Goal: Information Seeking & Learning: Check status

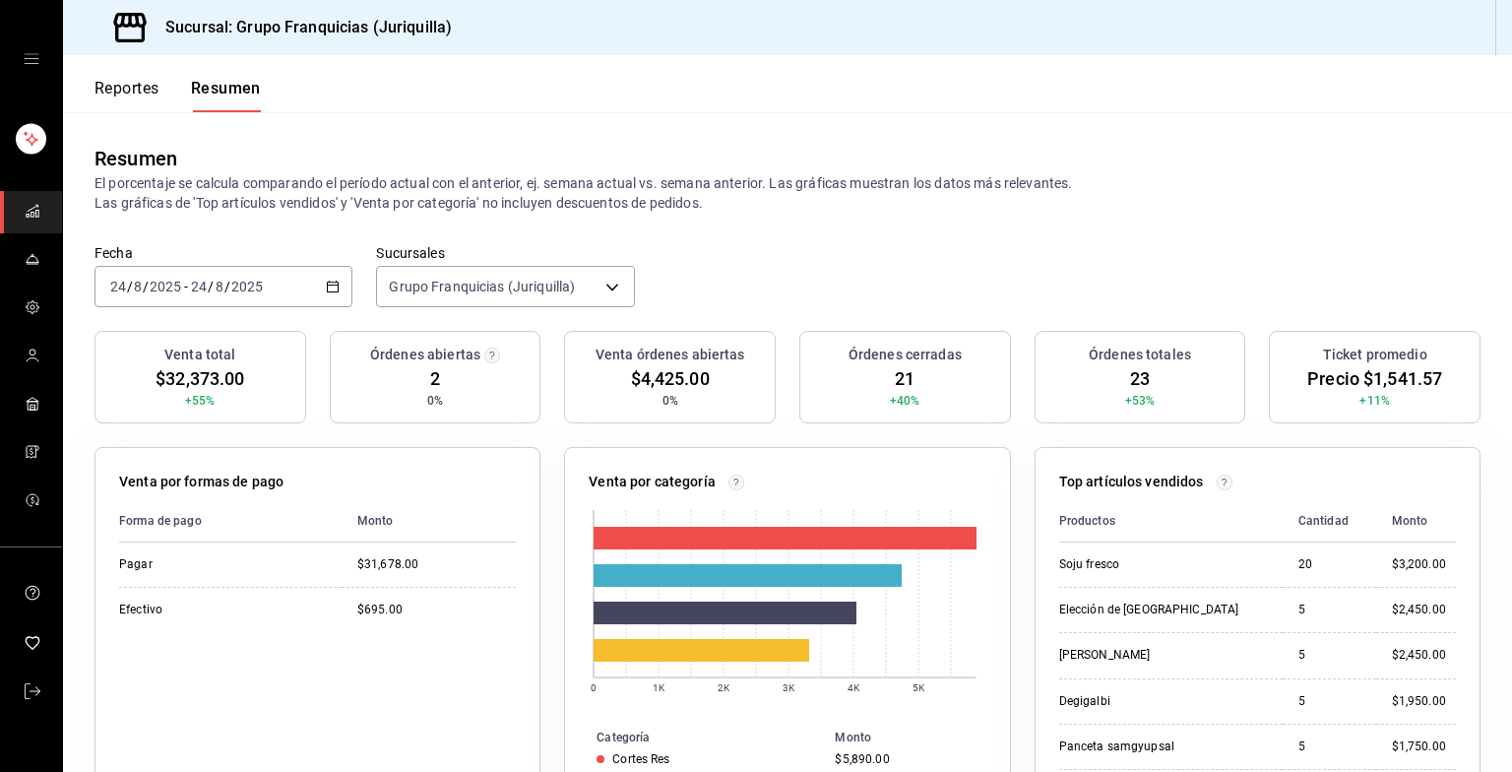
click at [138, 97] on font "Reportes" at bounding box center [127, 89] width 65 height 20
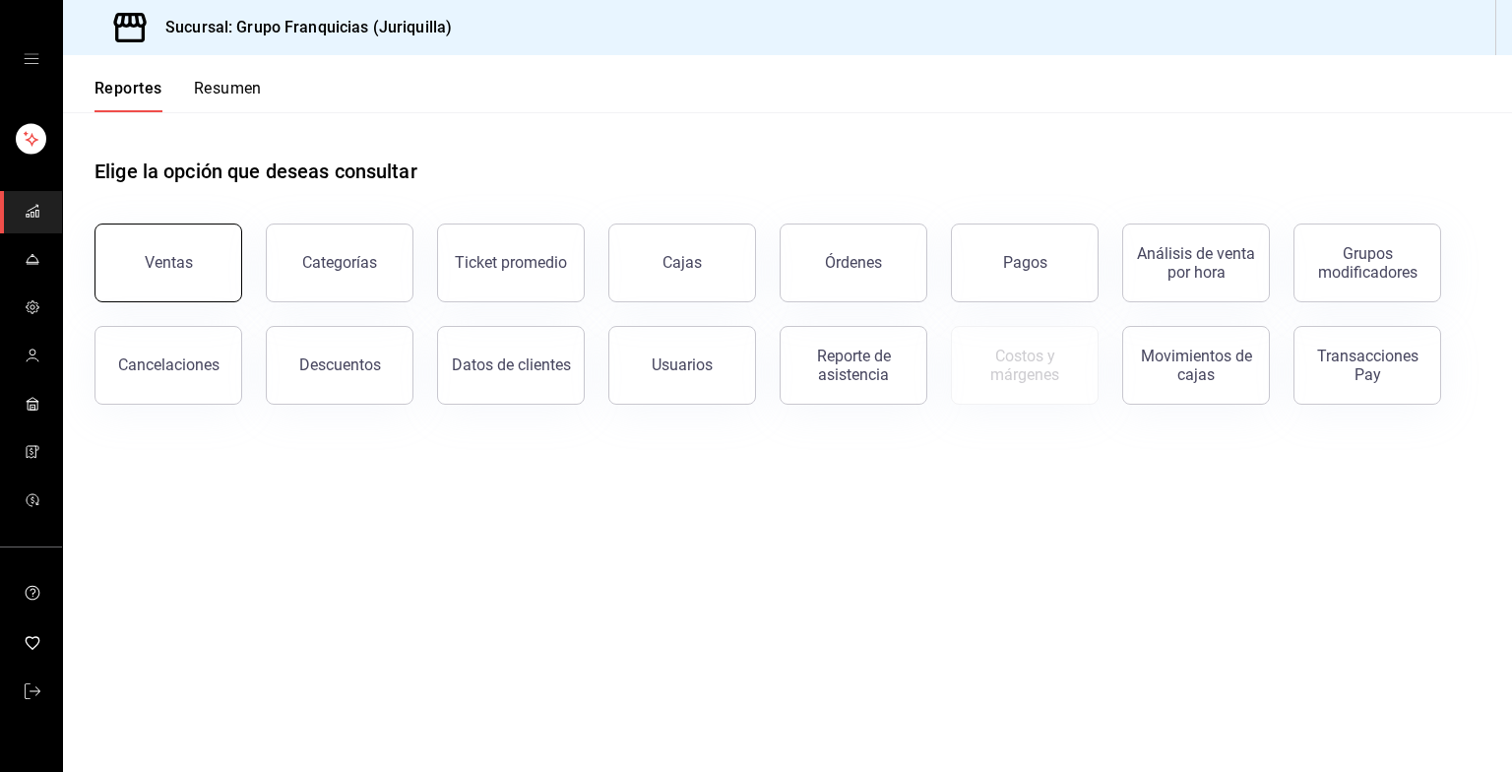
click at [228, 273] on button "Ventas" at bounding box center [169, 262] width 148 height 79
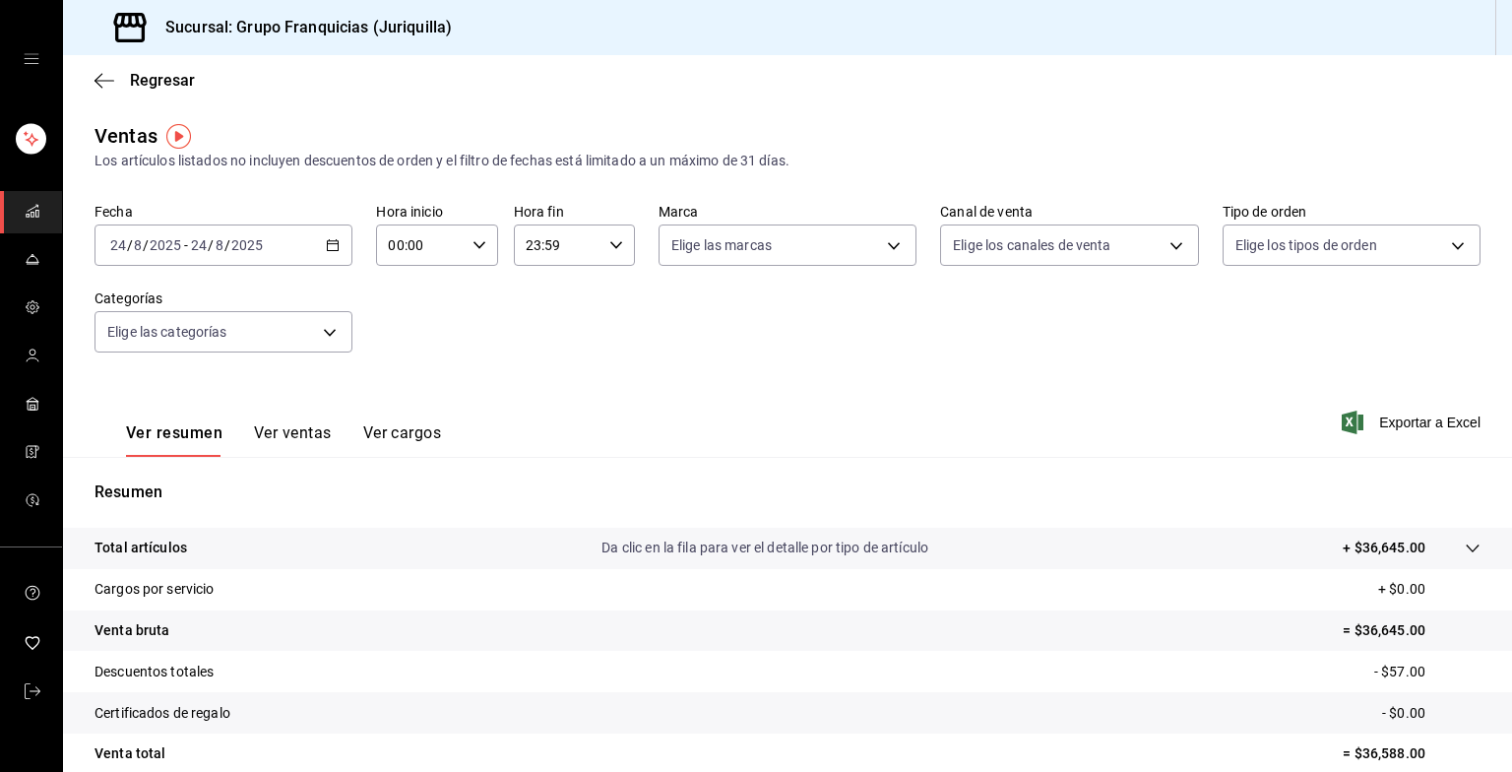
click at [307, 247] on div "[DATE] [DATE] - [DATE] [DATE]" at bounding box center [224, 244] width 258 height 41
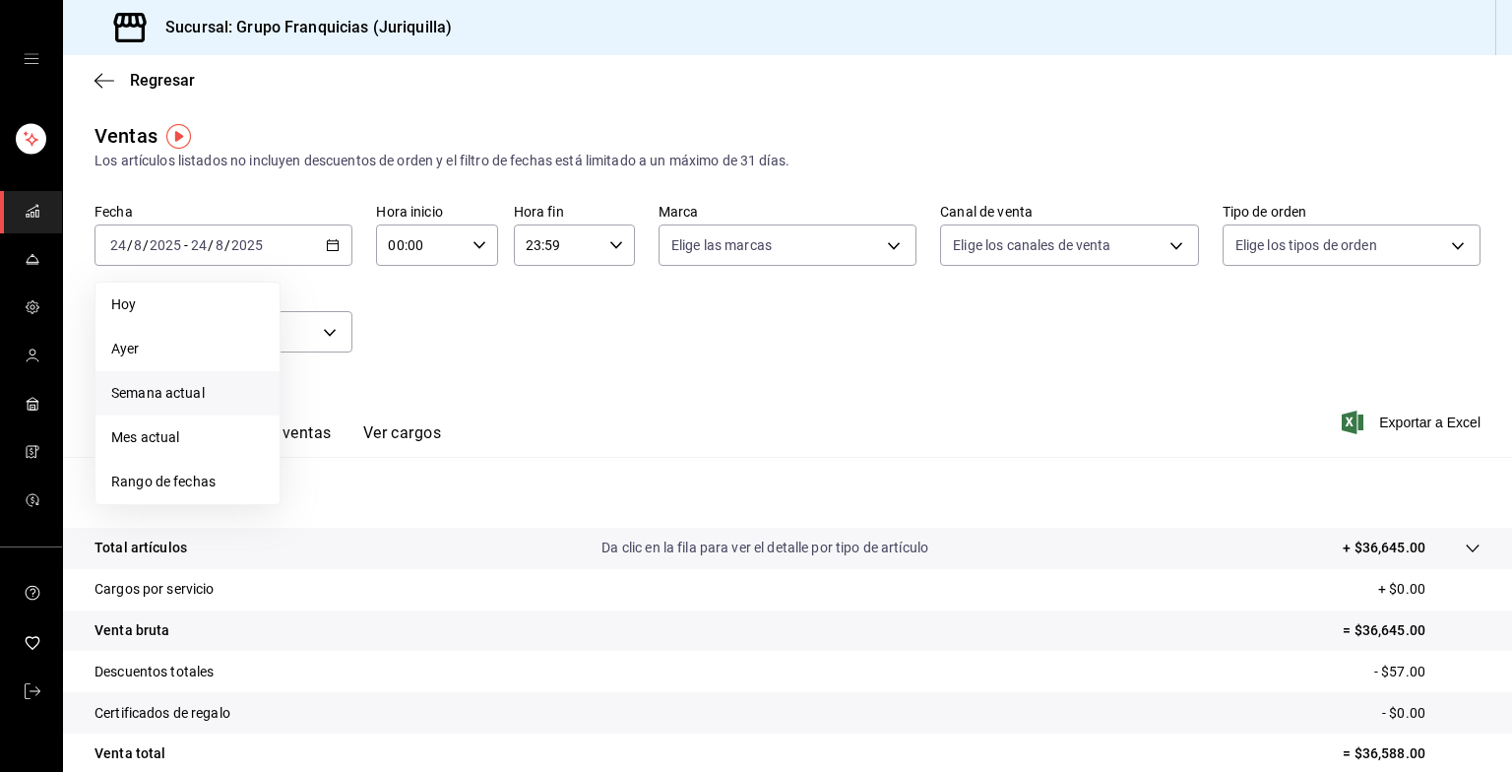
click at [146, 403] on span "Semana actual" at bounding box center [187, 393] width 153 height 21
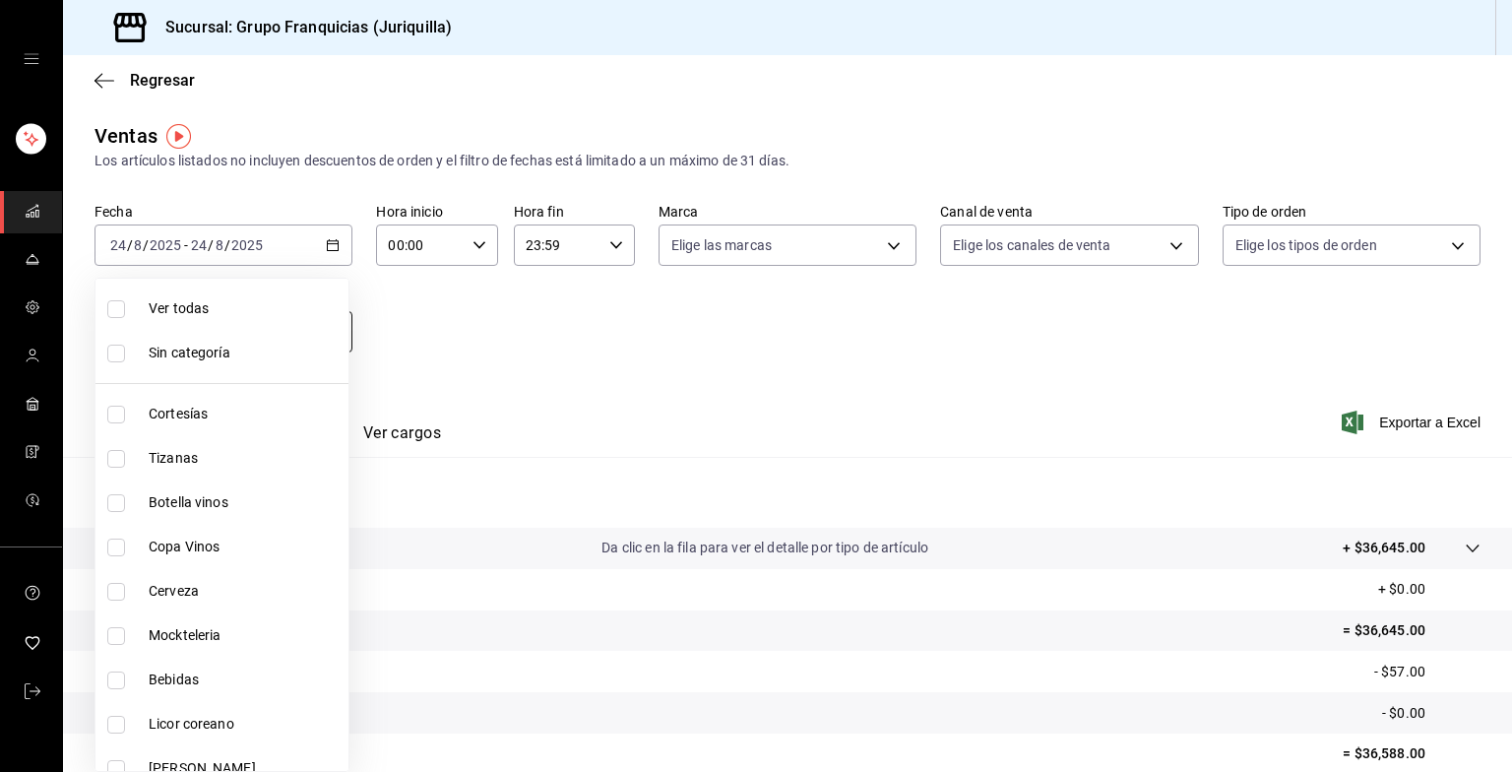
click at [260, 341] on body "Sucursal: Grupo Franquicias (Juriquilla) Regresar Ventas Los artículos listados…" at bounding box center [756, 386] width 1512 height 772
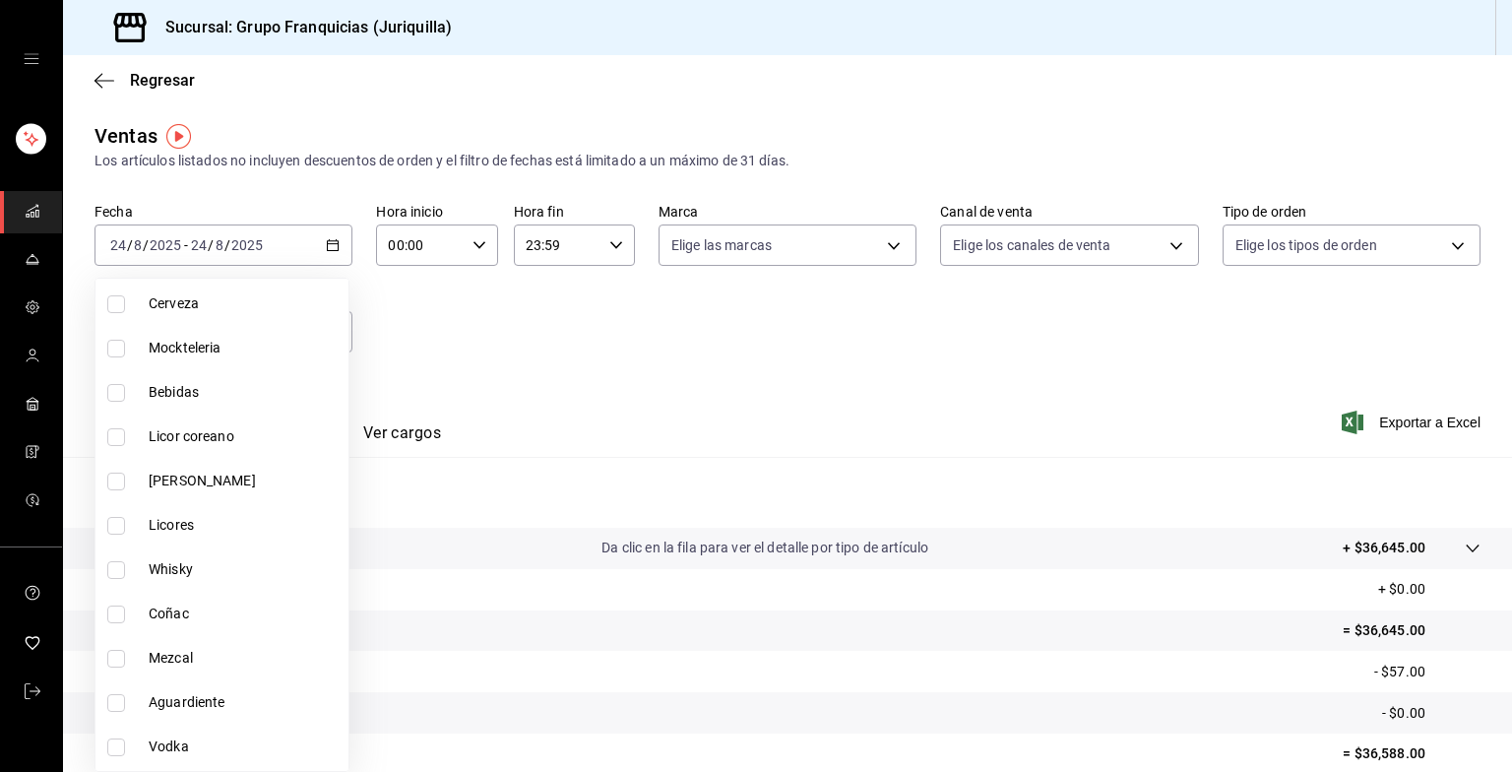
scroll to position [291, 0]
click at [256, 394] on span "Bebidas" at bounding box center [245, 388] width 192 height 21
type input "d0be2f87-8791-4eef-8919-6ab3aeb8e661"
checkbox input "true"
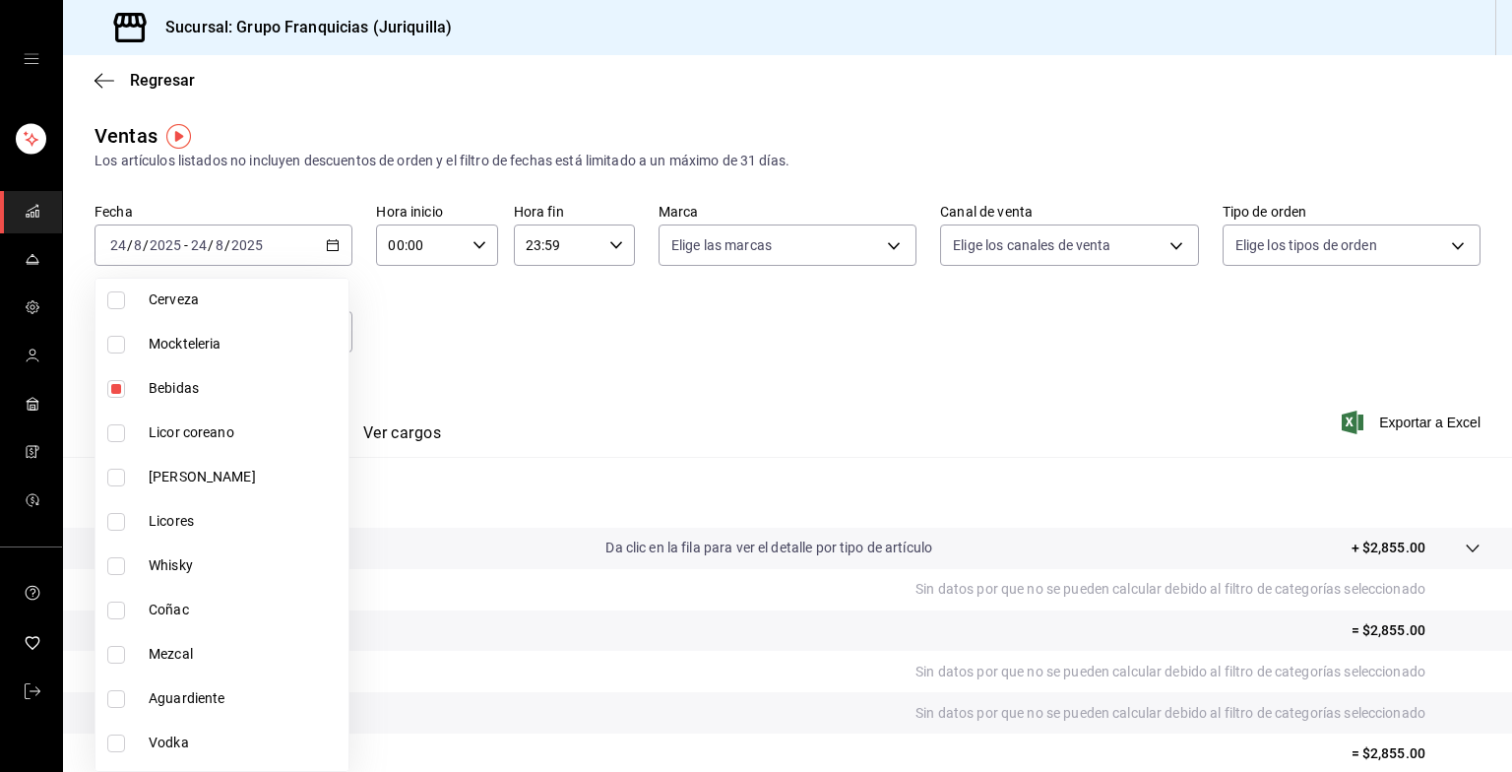
click at [494, 383] on div at bounding box center [756, 386] width 1512 height 772
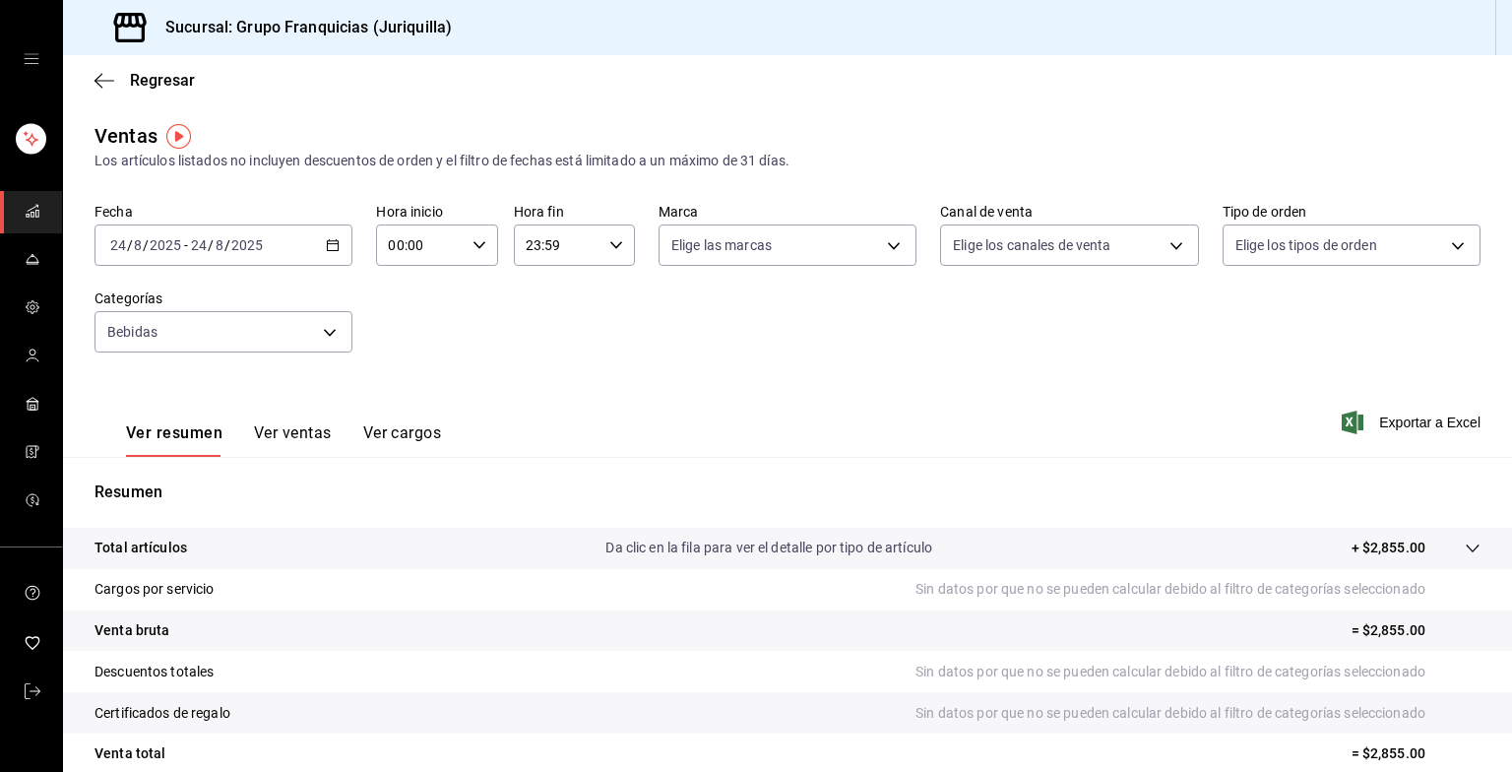
click at [268, 449] on button "Ver ventas" at bounding box center [293, 439] width 78 height 33
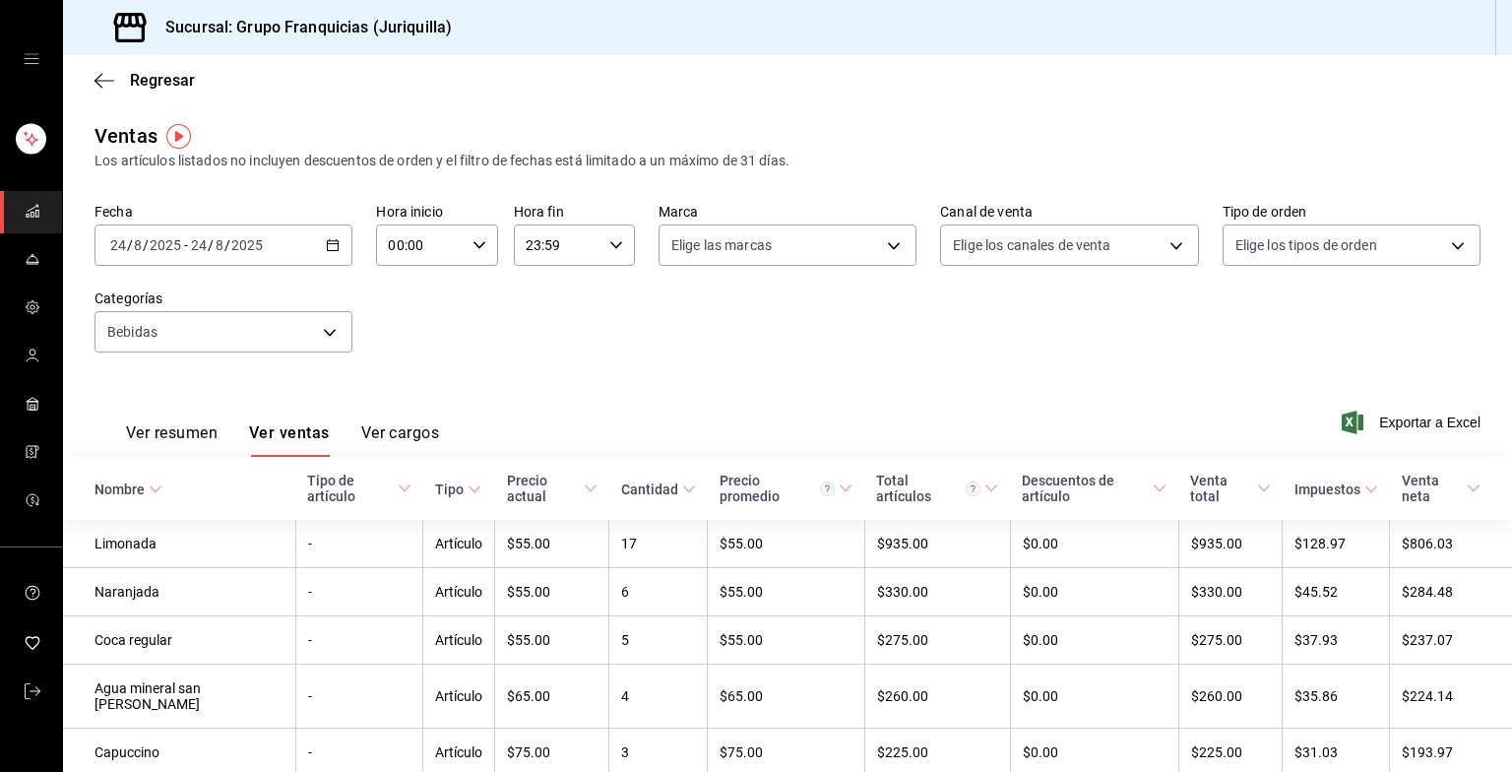
click at [274, 240] on div "[DATE] [DATE] - [DATE] [DATE]" at bounding box center [224, 244] width 258 height 41
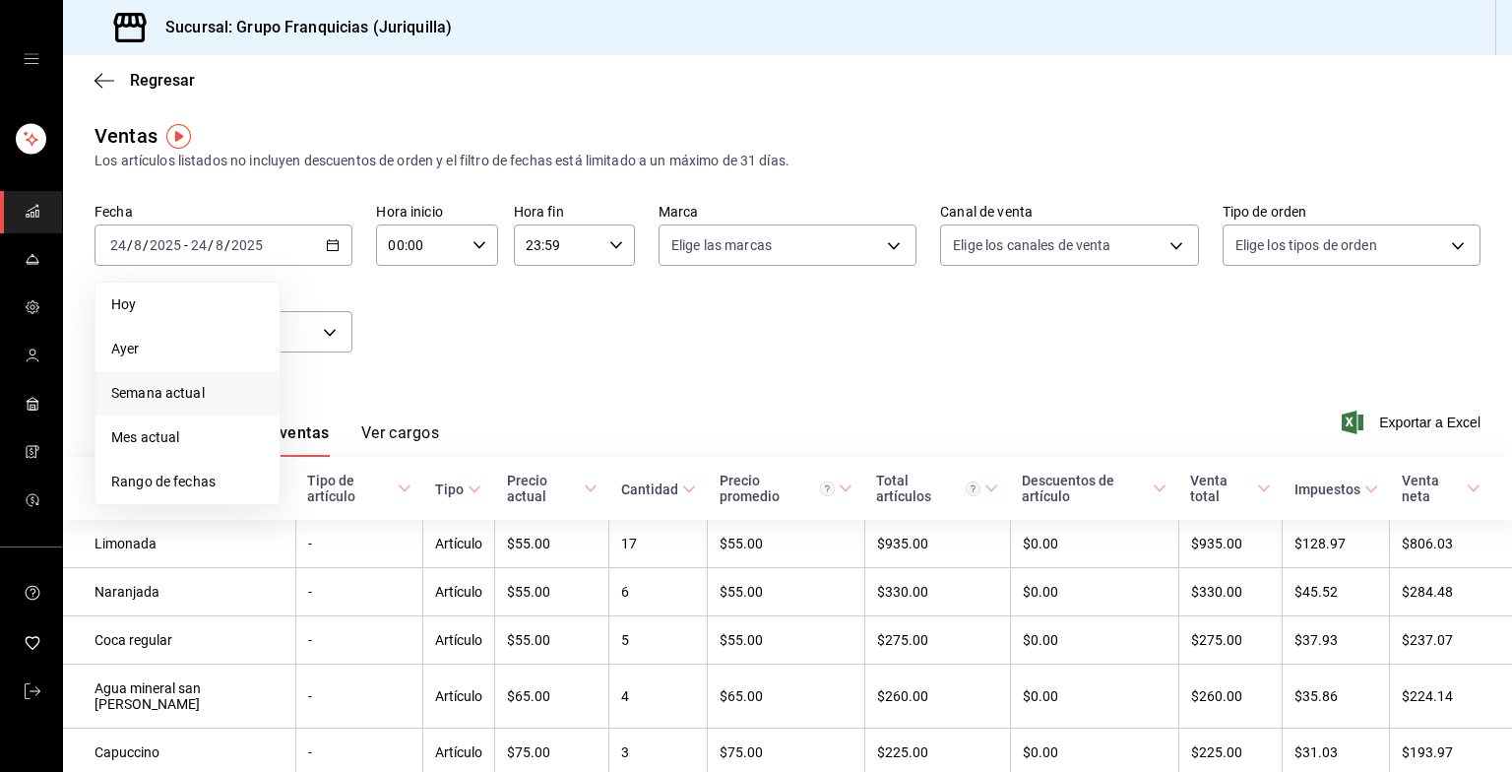
click at [178, 388] on span "Semana actual" at bounding box center [187, 393] width 153 height 21
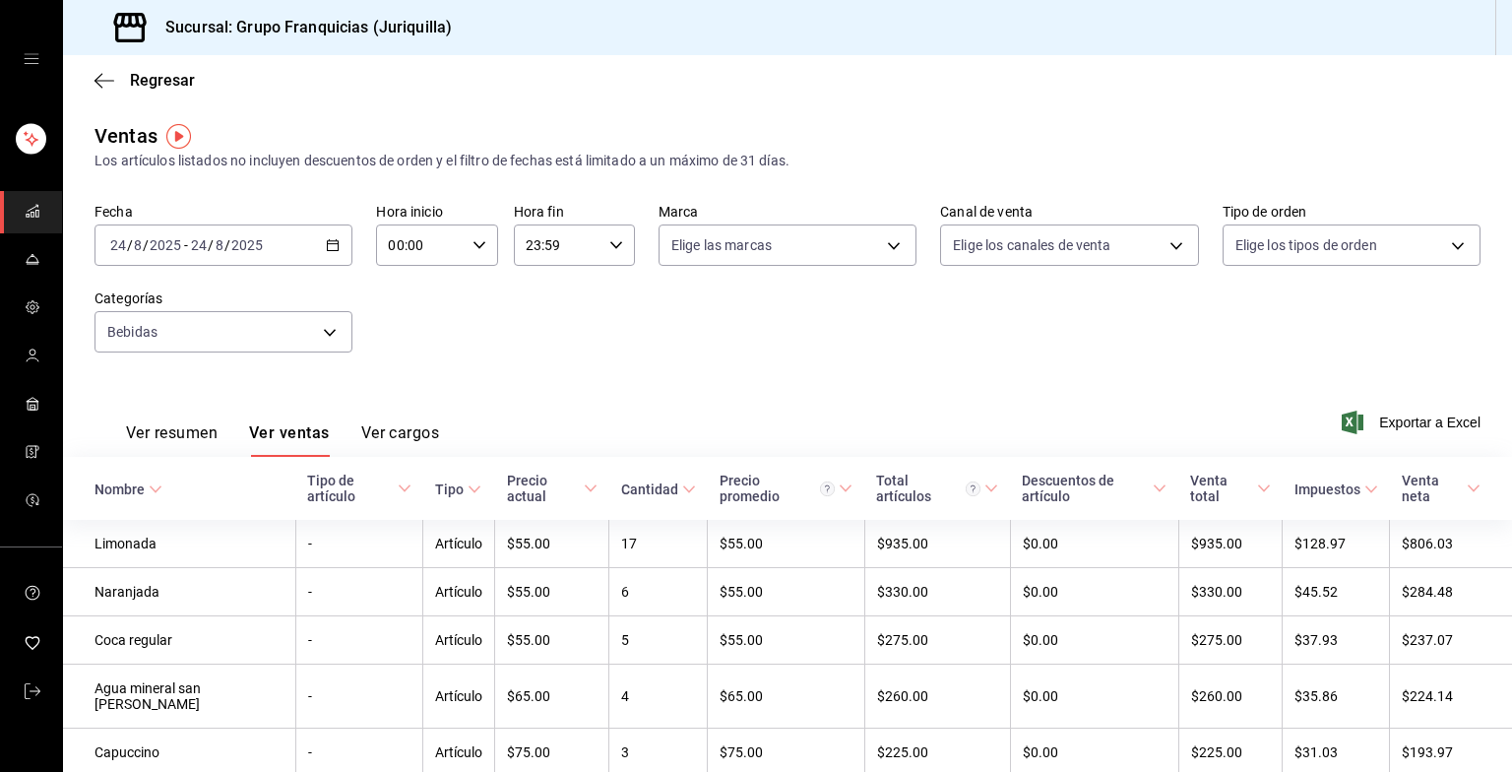
click at [276, 246] on div "[DATE] [DATE] - [DATE] [DATE]" at bounding box center [224, 244] width 258 height 41
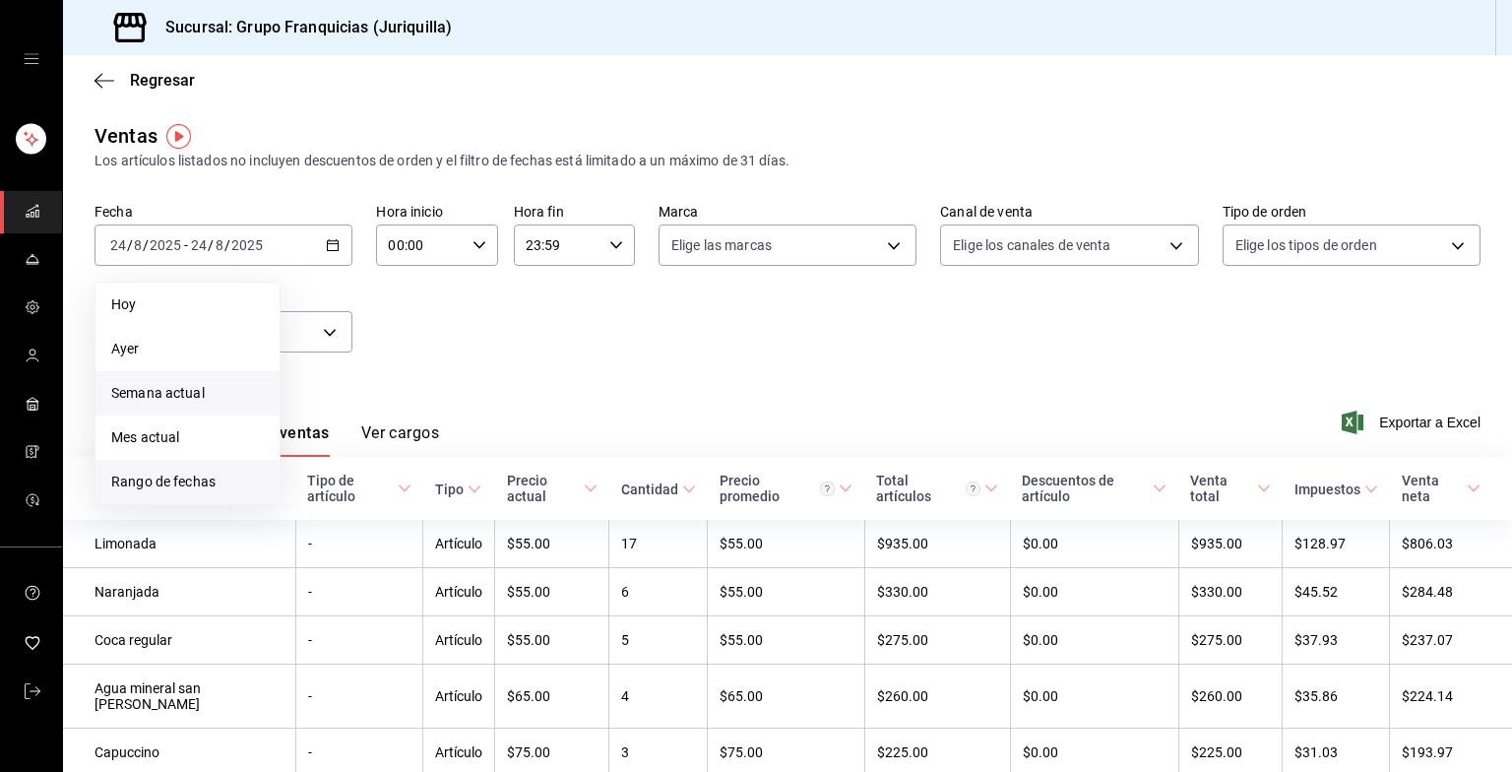
click at [174, 482] on span "Rango de fechas" at bounding box center [187, 482] width 153 height 21
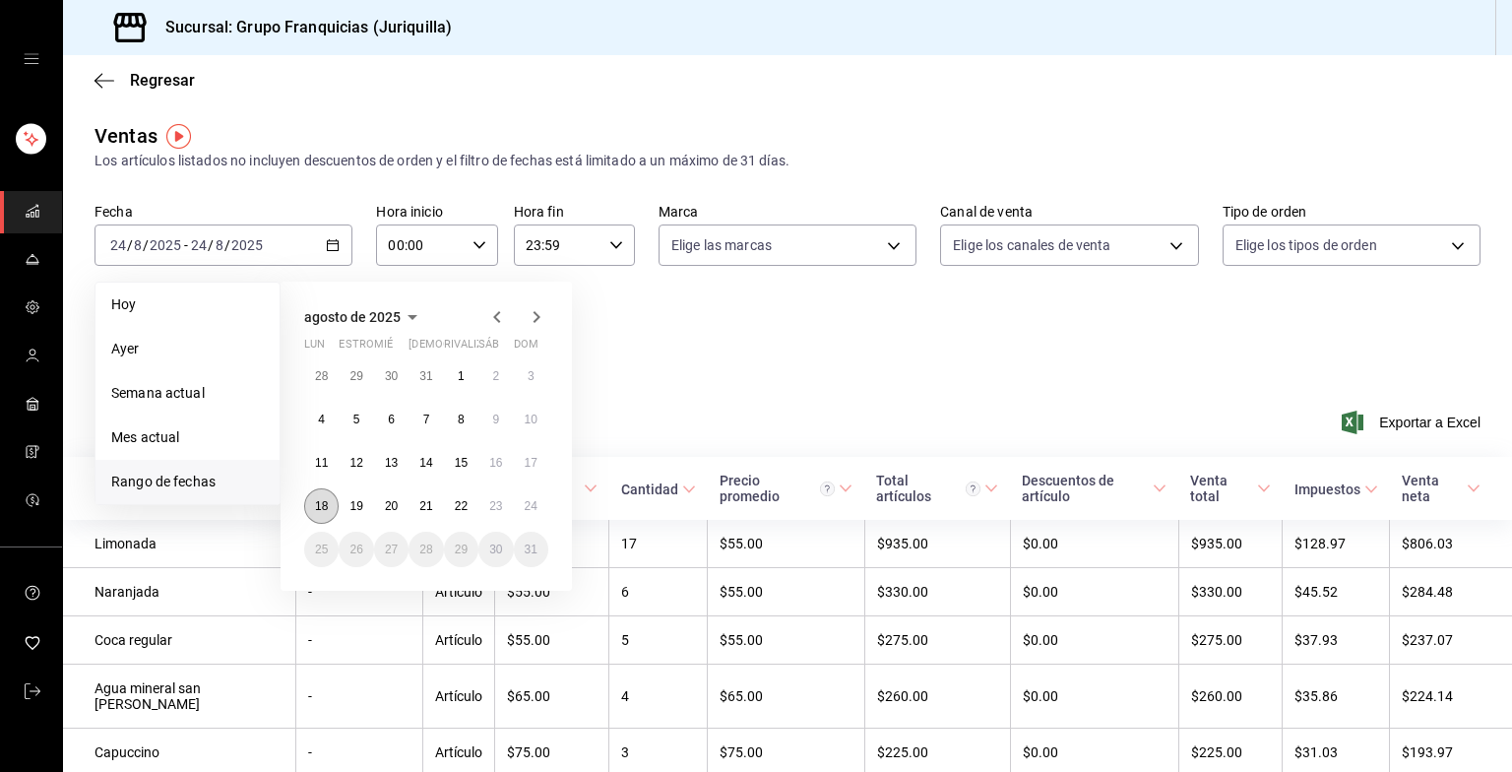
click at [329, 503] on button "18" at bounding box center [321, 505] width 34 height 35
click at [532, 506] on abbr "24" at bounding box center [531, 506] width 13 height 14
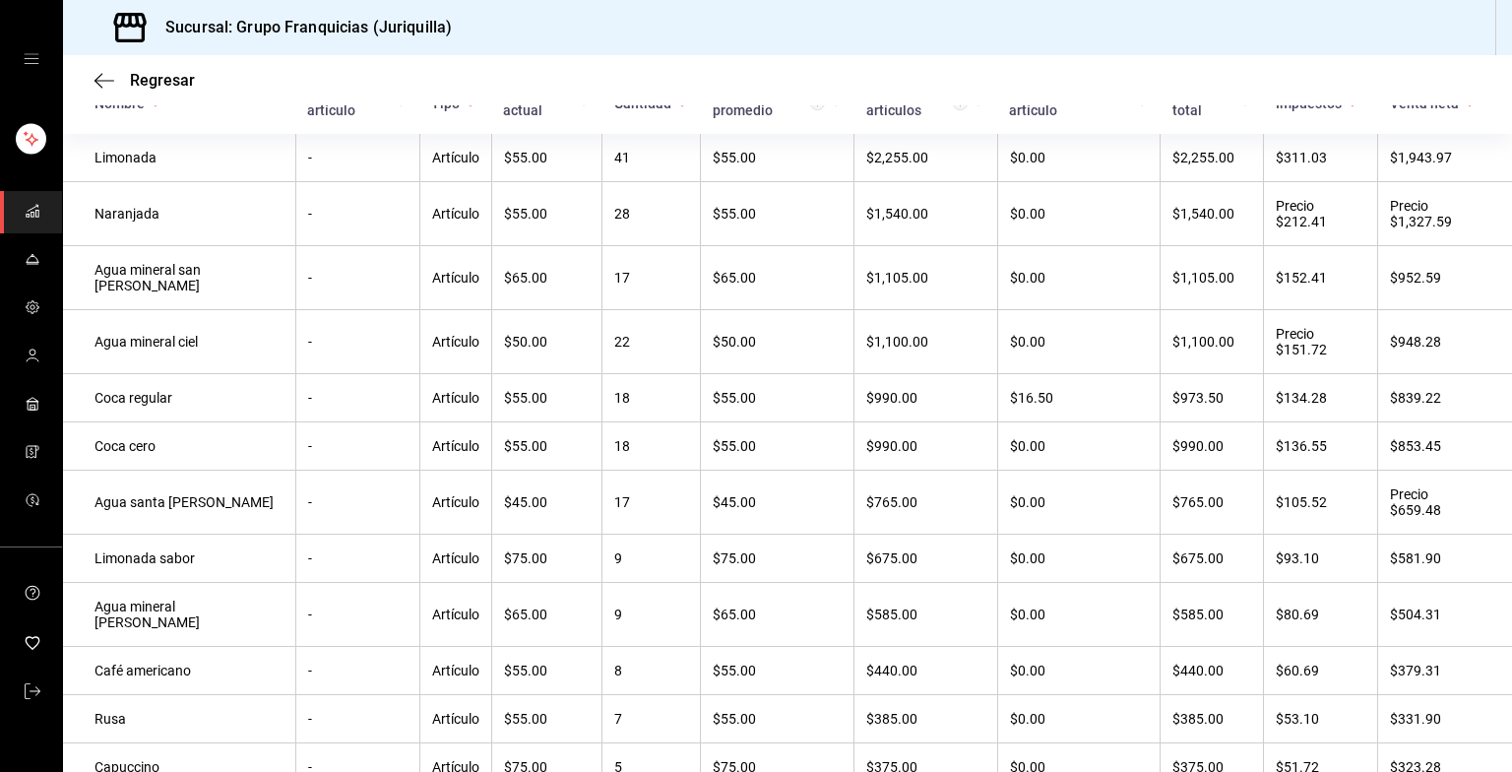
scroll to position [386, 0]
click at [94, 73] on div "Regresar" at bounding box center [787, 80] width 1449 height 50
click at [181, 71] on span "Regresar" at bounding box center [162, 80] width 65 height 19
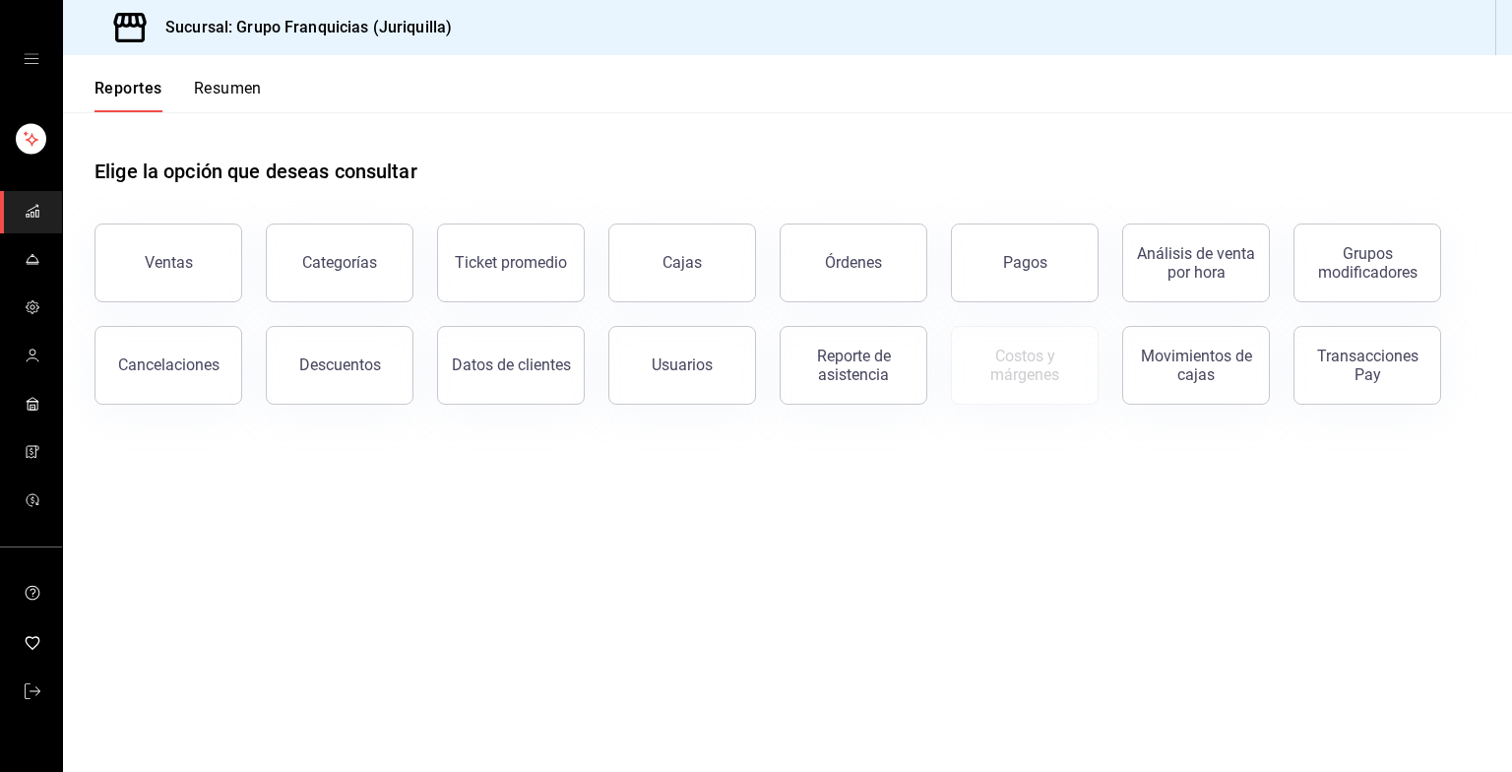
click at [231, 84] on font "Resumen" at bounding box center [228, 89] width 68 height 20
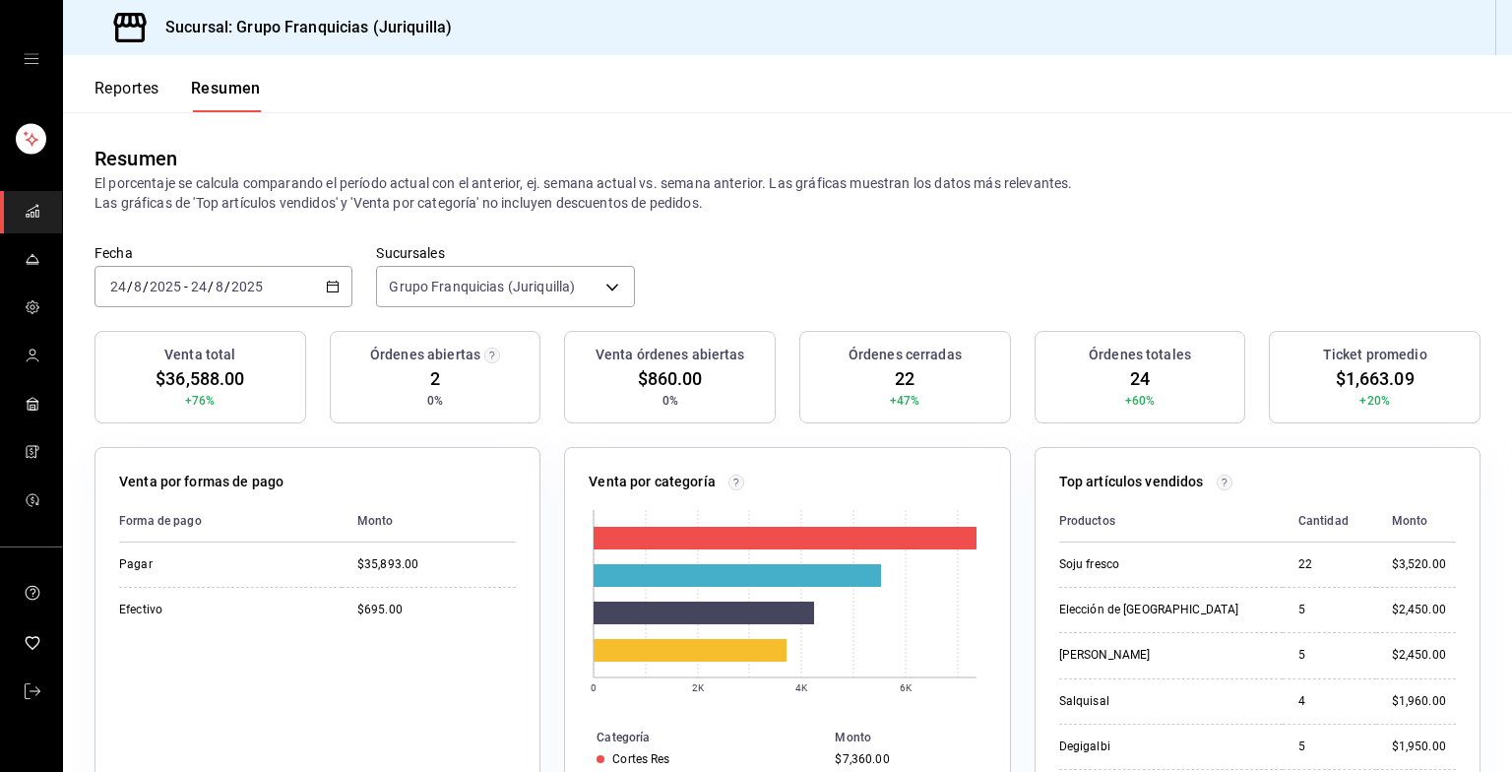
click at [268, 291] on div "[DATE] [DATE] - [DATE] [DATE]" at bounding box center [224, 286] width 258 height 41
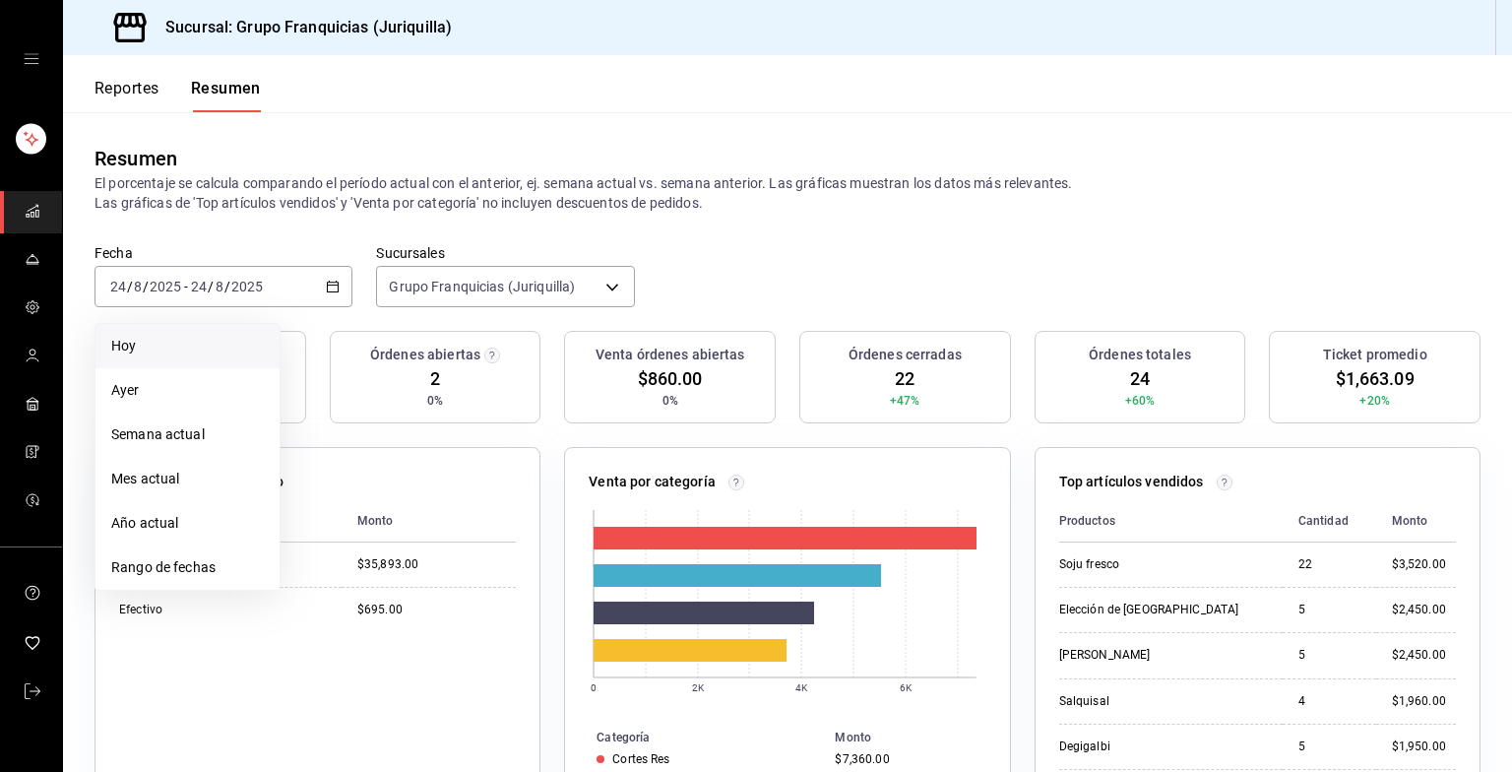
click at [149, 330] on li "Hoy" at bounding box center [187, 346] width 184 height 44
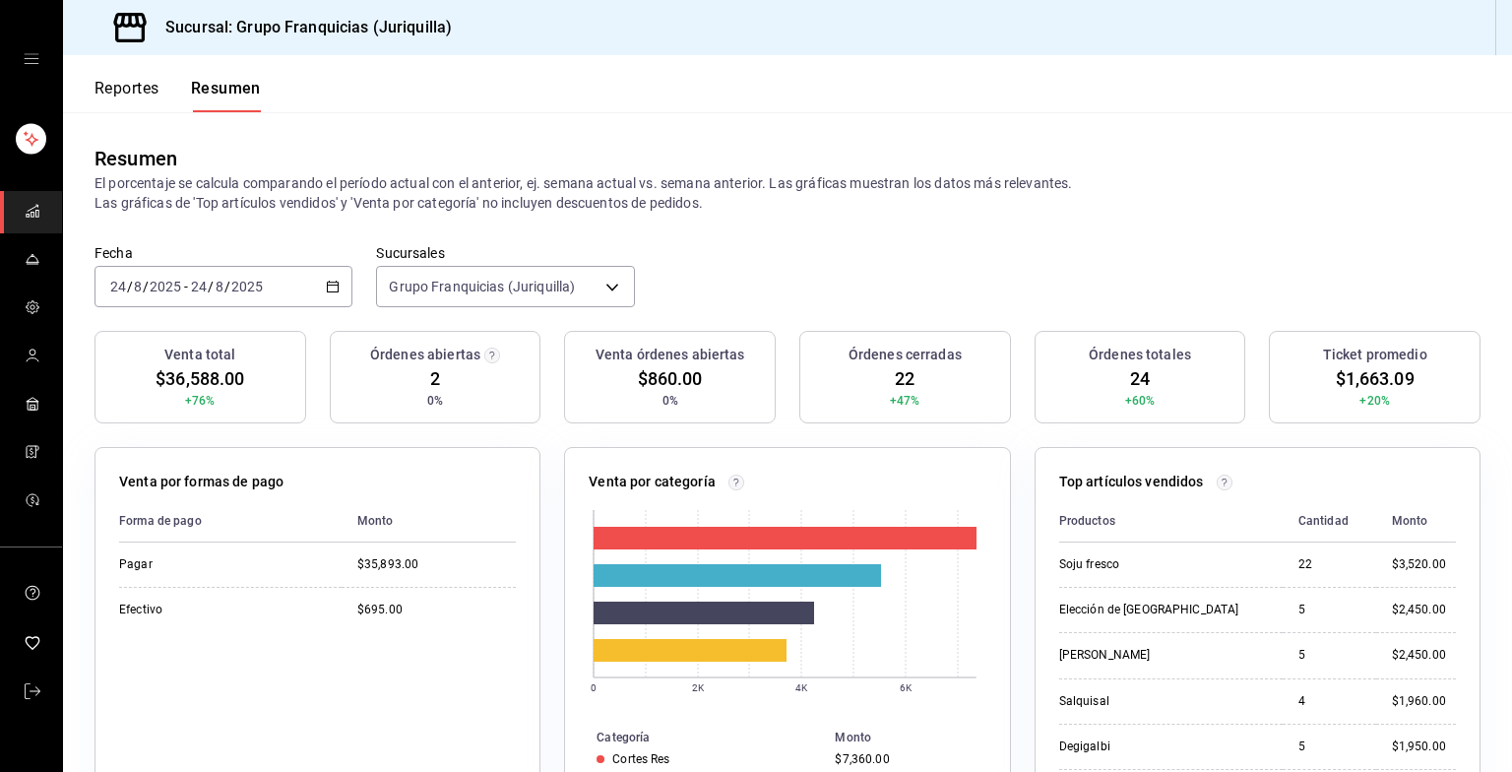
click at [278, 276] on div "[DATE] [DATE] - [DATE] [DATE]" at bounding box center [224, 286] width 258 height 41
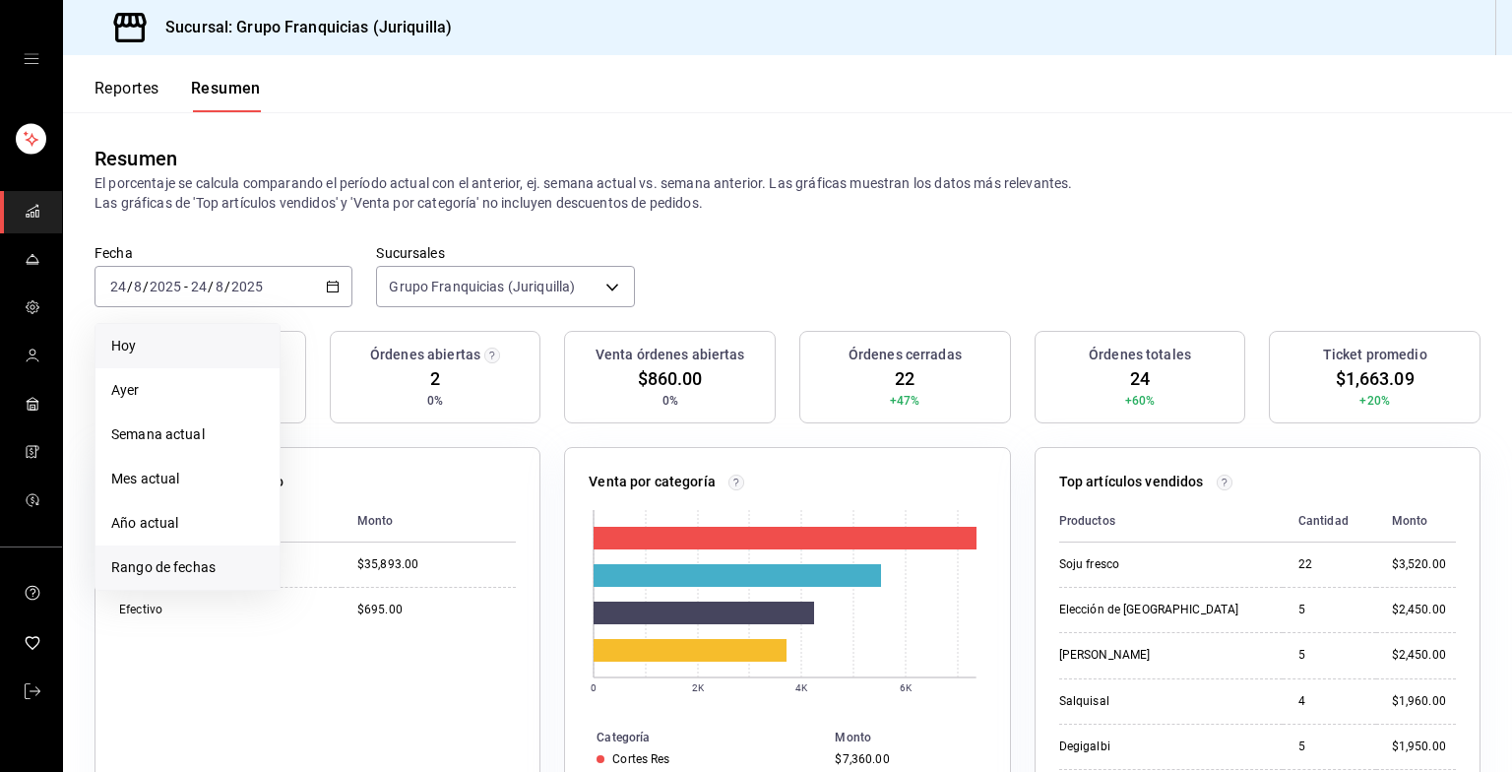
click at [176, 559] on span "Rango de fechas" at bounding box center [187, 567] width 153 height 21
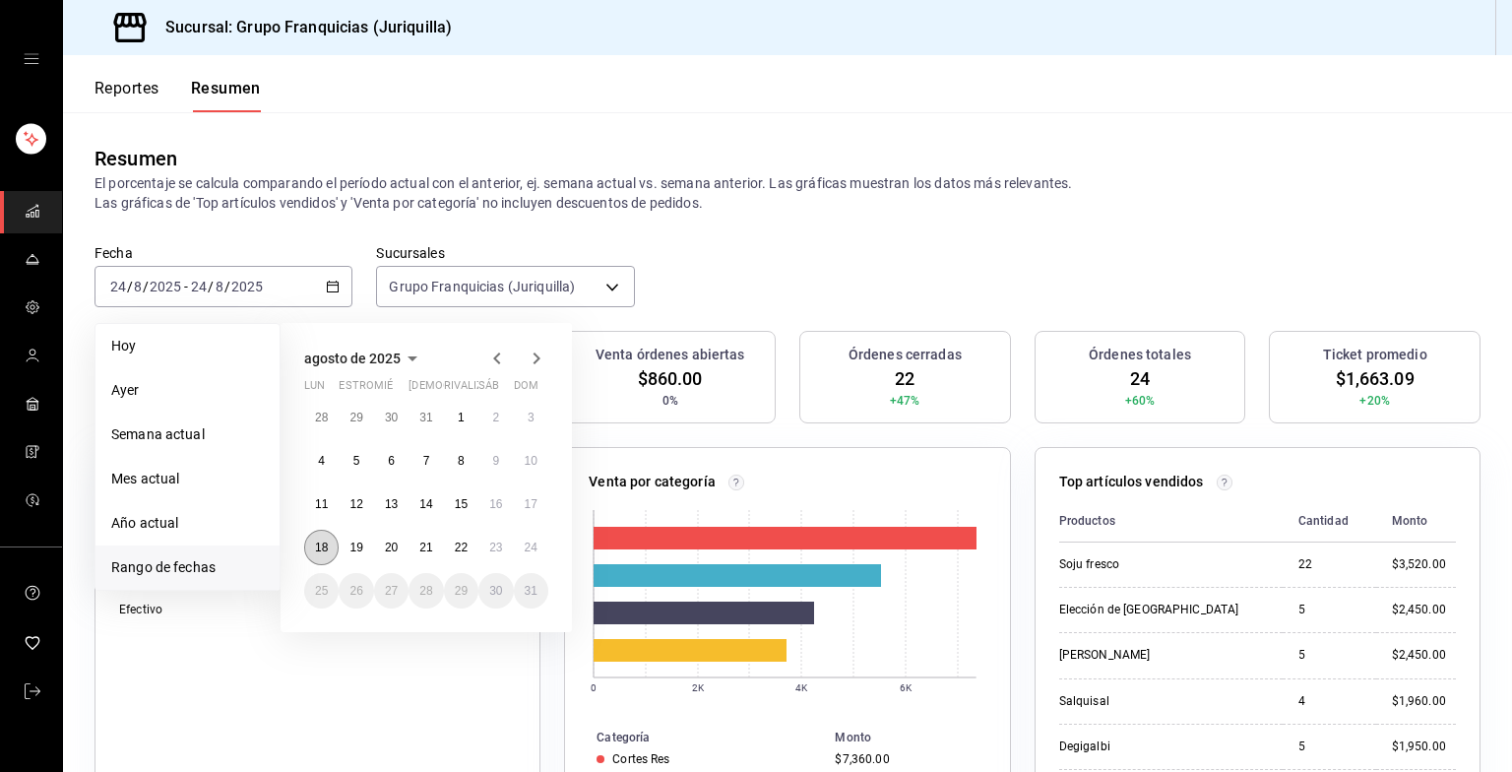
click at [323, 547] on abbr "18" at bounding box center [321, 547] width 13 height 14
click at [530, 543] on abbr "24" at bounding box center [531, 547] width 13 height 14
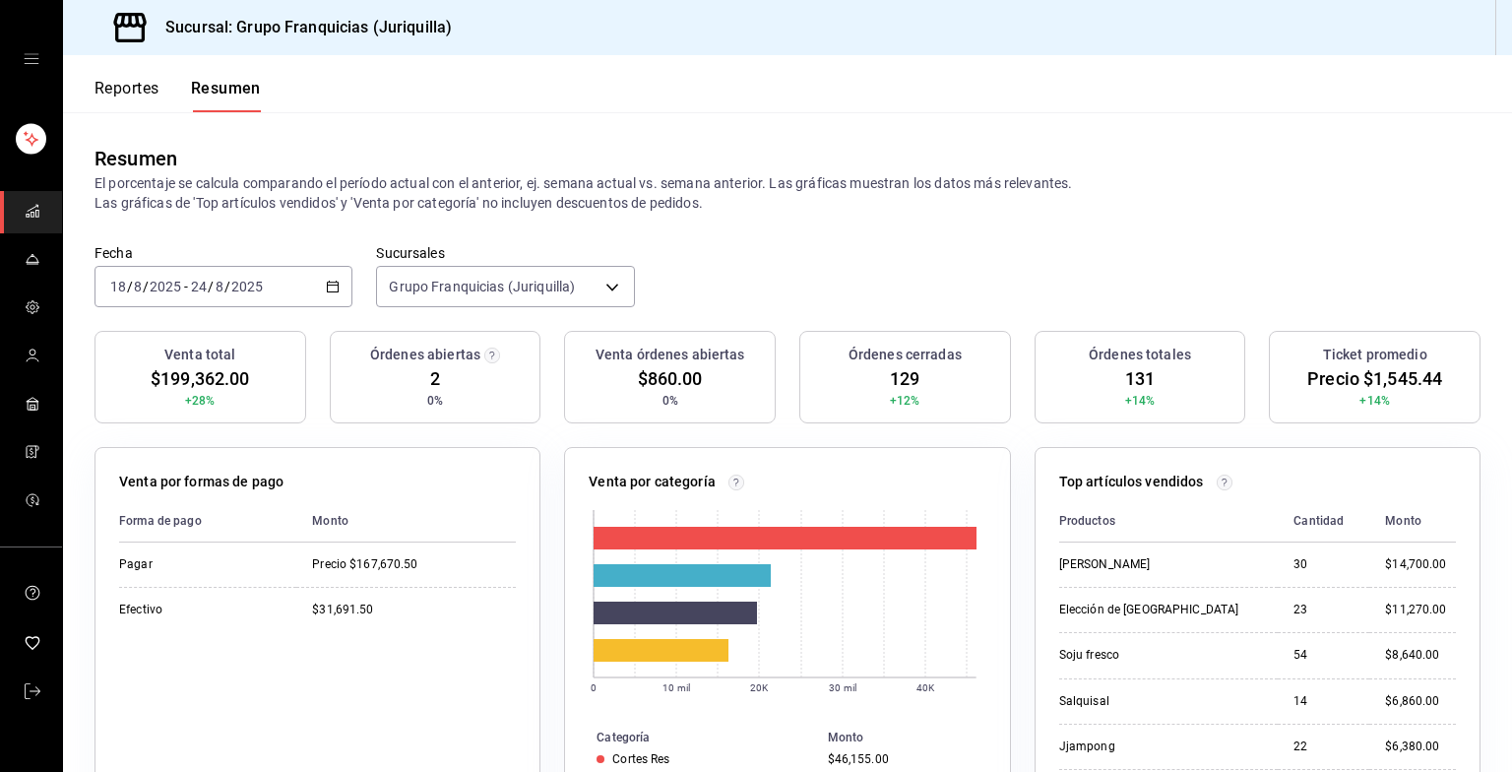
click at [280, 280] on div "[DATE] [DATE] - [DATE] [DATE]" at bounding box center [224, 286] width 258 height 41
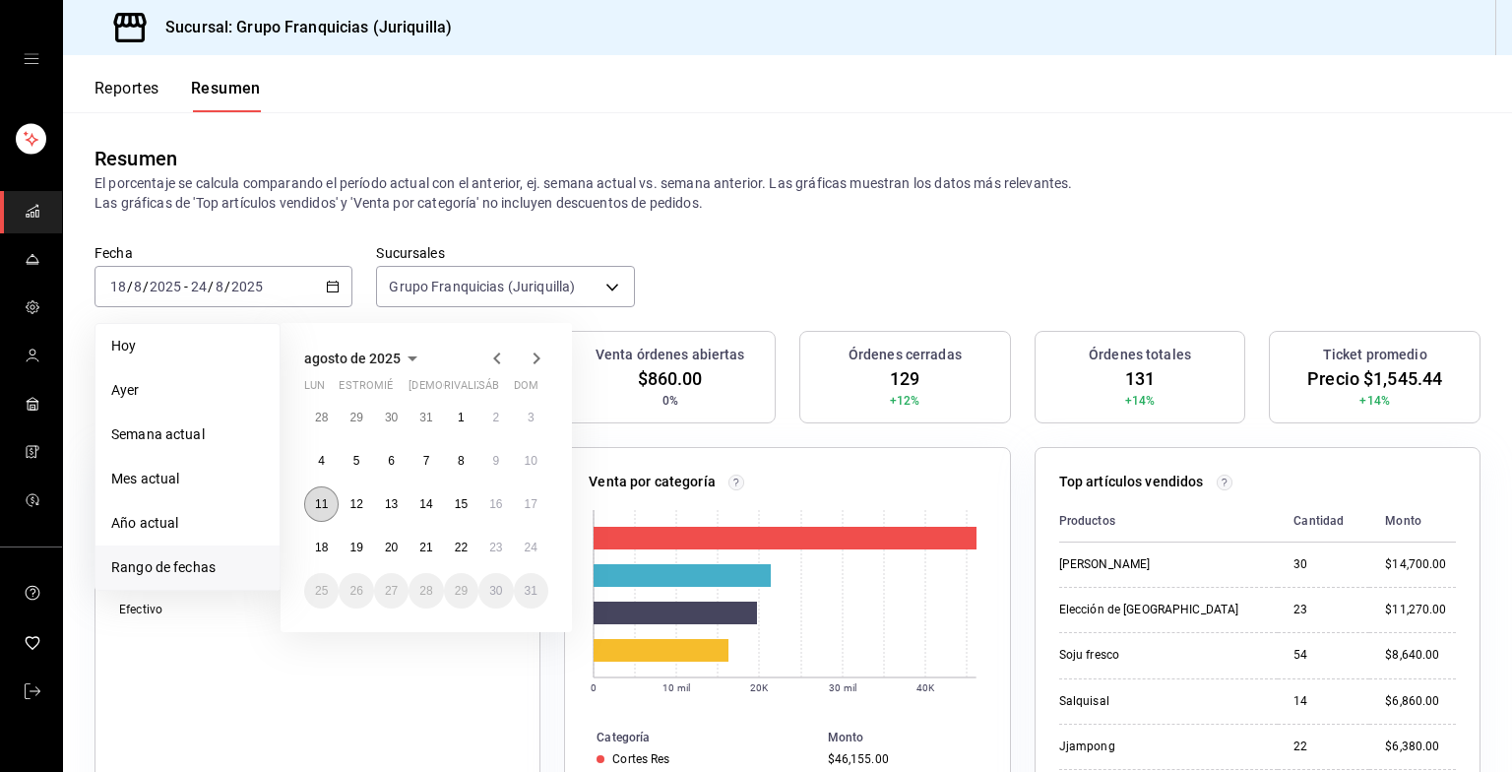
click at [335, 502] on button "11" at bounding box center [321, 503] width 34 height 35
click at [540, 516] on button "17" at bounding box center [531, 503] width 34 height 35
